Goal: Check status: Check status

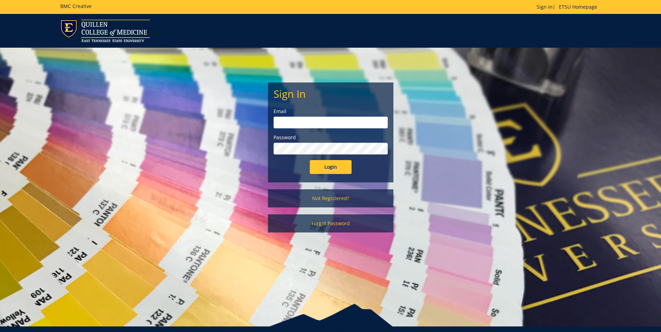
type input "[EMAIL_ADDRESS][DOMAIN_NAME]"
click at [338, 168] on input "Login" at bounding box center [331, 167] width 42 height 14
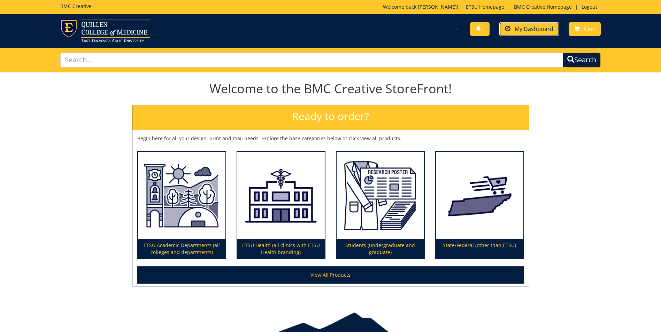
click at [531, 28] on span "My Dashboard" at bounding box center [534, 29] width 39 height 8
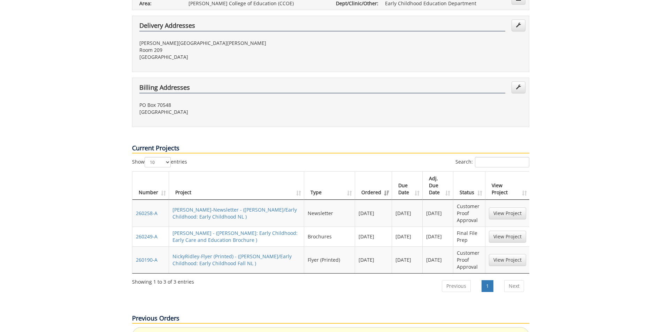
scroll to position [244, 0]
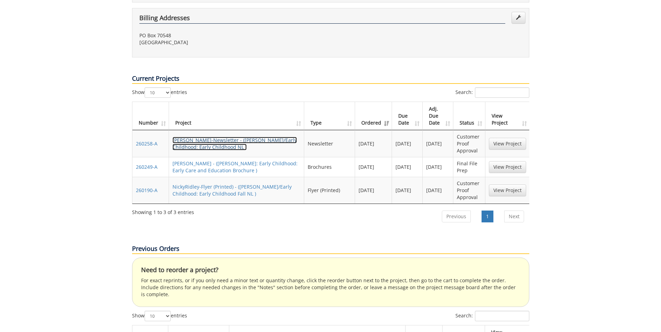
click at [215, 137] on link "[PERSON_NAME]-Newsletter - ([PERSON_NAME]/Early Childhood: Early Childhood NL )" at bounding box center [234, 144] width 124 height 14
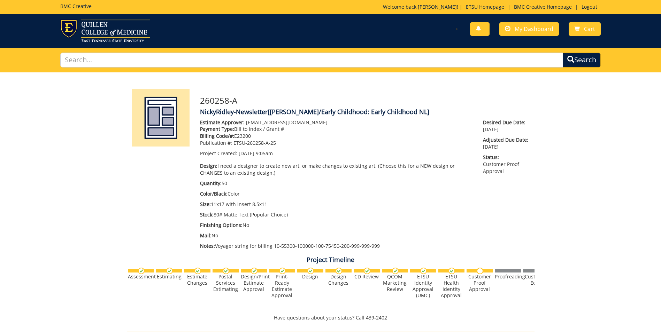
scroll to position [279, 0]
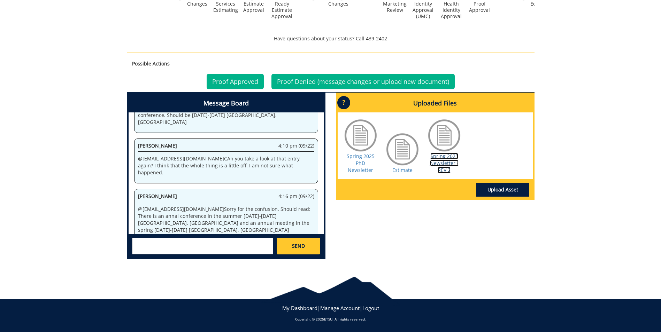
click at [443, 156] on link "Spring 2025 Newsletter - REV 2" at bounding box center [444, 163] width 29 height 21
click at [223, 84] on link "Proof Approved" at bounding box center [235, 81] width 57 height 15
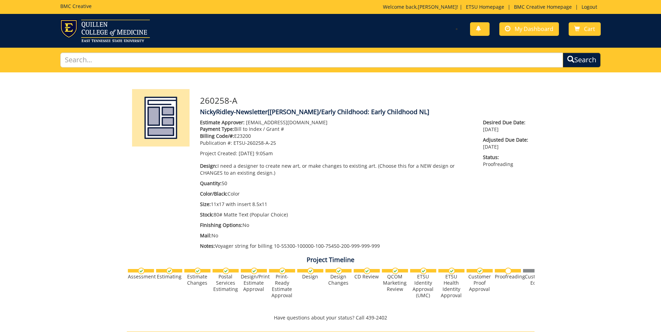
click at [538, 36] on div "You have no new notifications My Dashboard Cart" at bounding box center [467, 30] width 275 height 20
click at [529, 29] on span "My Dashboard" at bounding box center [534, 29] width 39 height 8
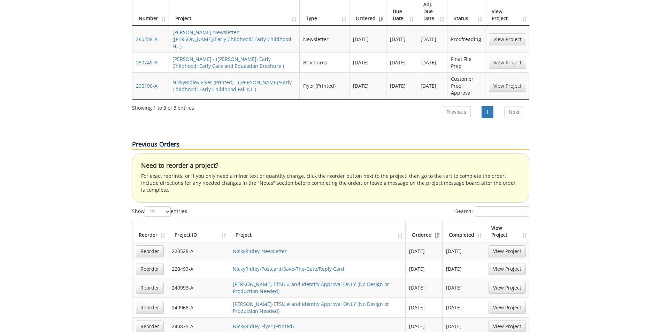
scroll to position [244, 0]
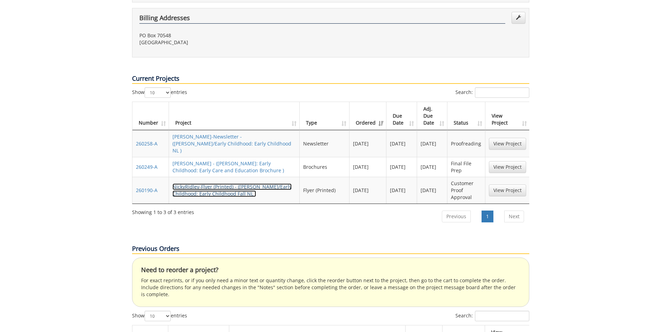
click at [191, 184] on link "NickyRidley-Flyer (Printed) - ([PERSON_NAME]/Early Childhood: Early Childhood F…" at bounding box center [231, 191] width 119 height 14
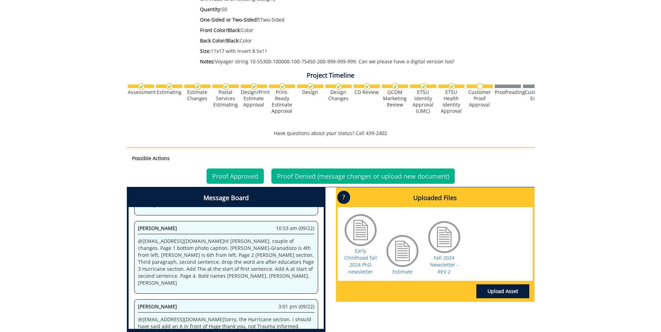
scroll to position [244, 0]
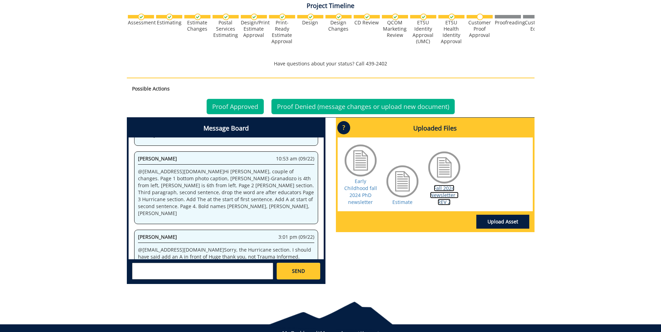
click at [441, 190] on link "Fall 2024 Newsletter - REV 2" at bounding box center [444, 195] width 29 height 21
click at [224, 105] on link "Proof Approved" at bounding box center [235, 106] width 57 height 15
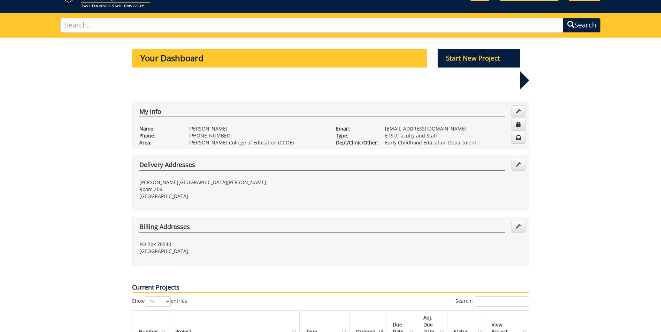
scroll to position [174, 0]
